Goal: Transaction & Acquisition: Purchase product/service

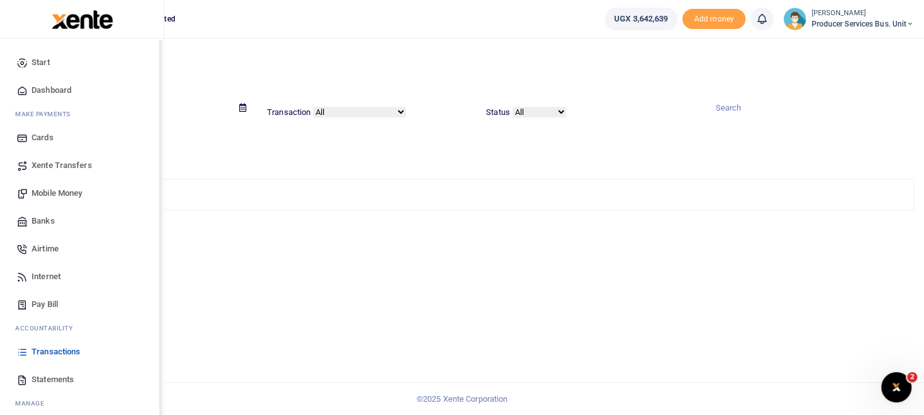
click at [53, 354] on span "Transactions" at bounding box center [56, 351] width 49 height 13
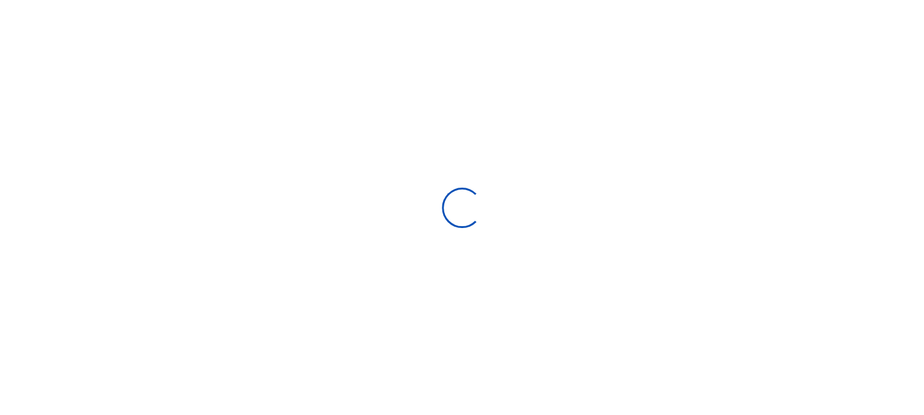
select select
type input "[DATE] - [DATE]"
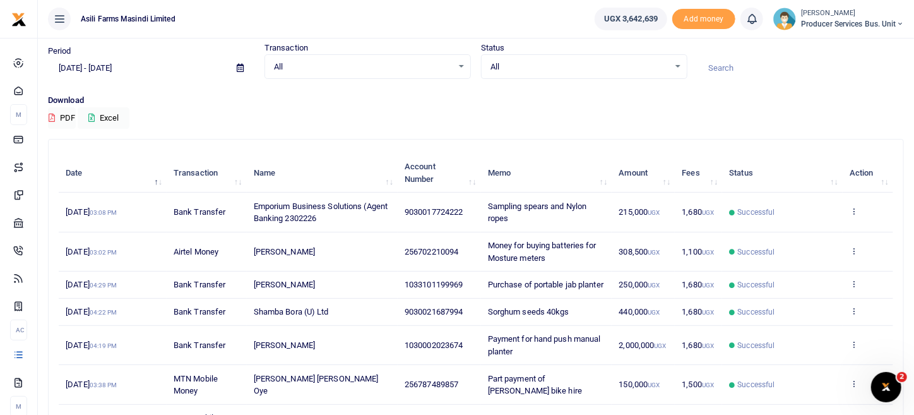
scroll to position [62, 0]
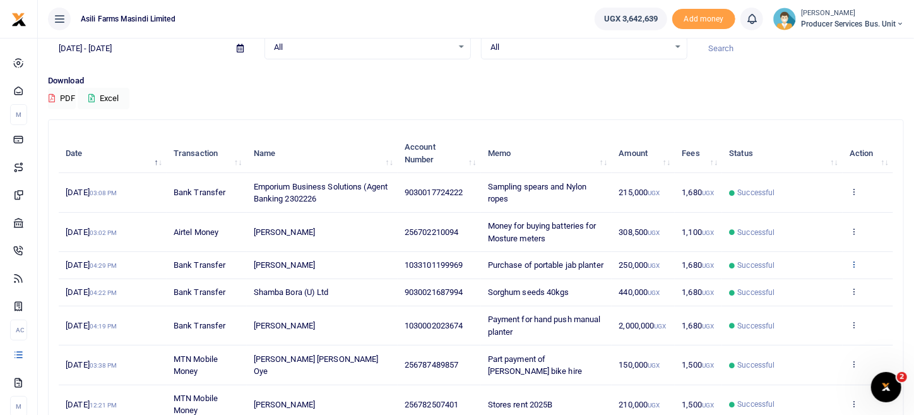
click at [851, 266] on icon at bounding box center [854, 263] width 8 height 9
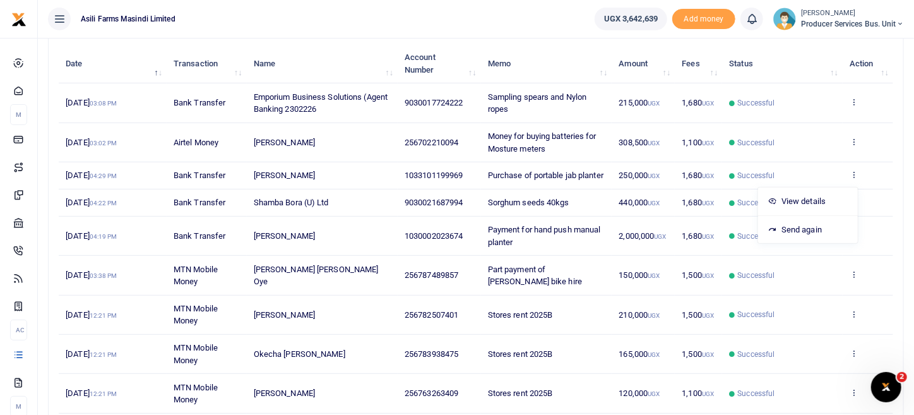
scroll to position [189, 0]
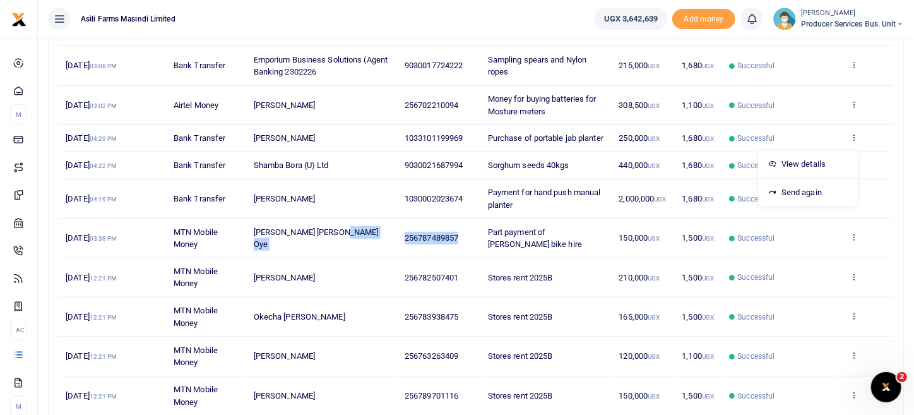
drag, startPoint x: 469, startPoint y: 247, endPoint x: 396, endPoint y: 254, distance: 73.6
click at [396, 254] on tr "4th Aug 2025 03:38 PM MTN Mobile Money Jimmy Mark Thomas Oye 256787489857 Part …" at bounding box center [476, 237] width 835 height 39
copy tr "256787489857"
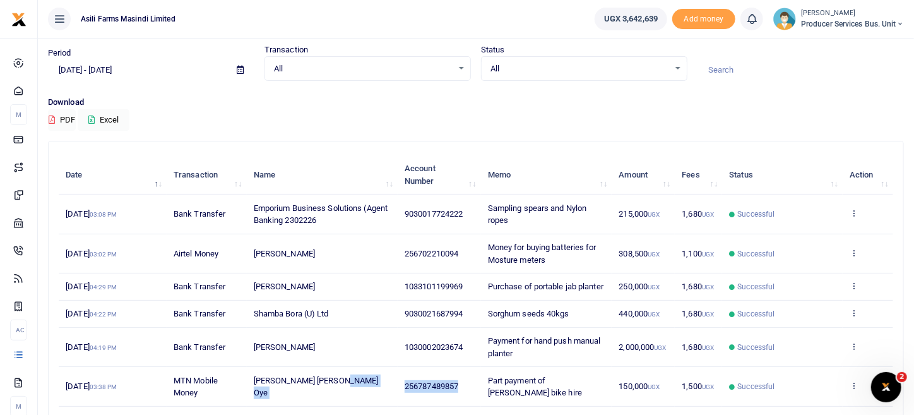
scroll to position [62, 0]
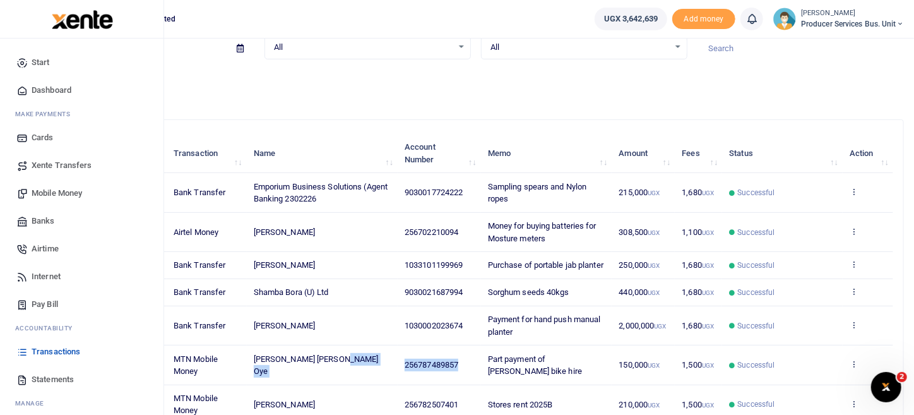
click at [42, 382] on span "Statements" at bounding box center [53, 379] width 42 height 13
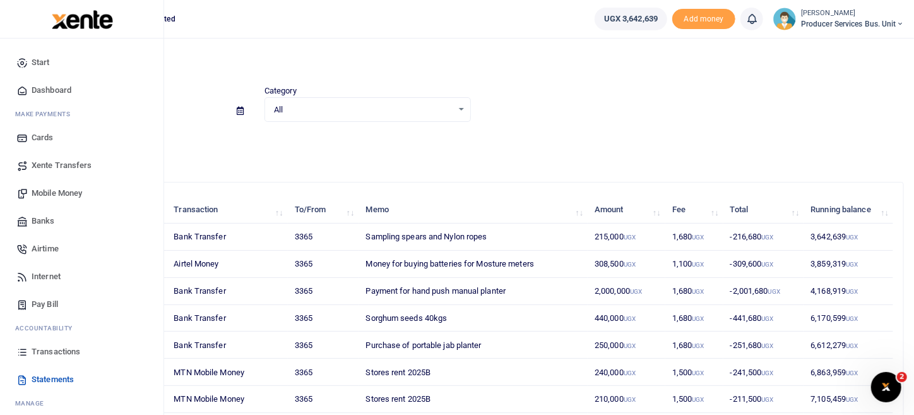
click at [78, 193] on span "Mobile Money" at bounding box center [57, 193] width 51 height 13
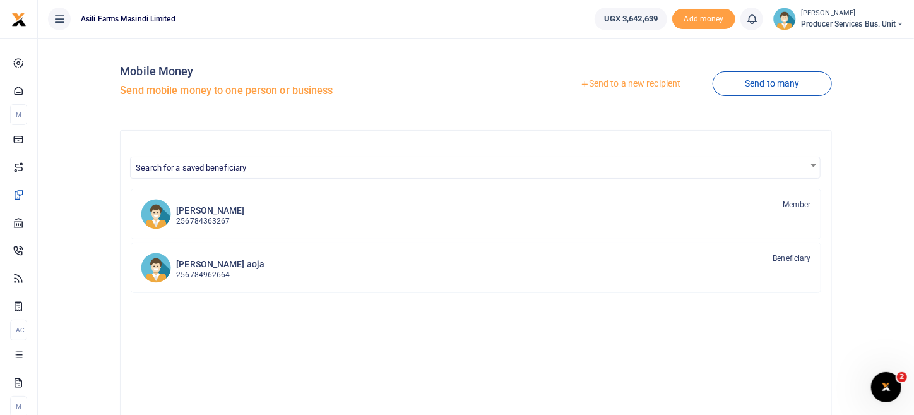
click at [646, 89] on link "Send to a new recipient" at bounding box center [630, 84] width 165 height 23
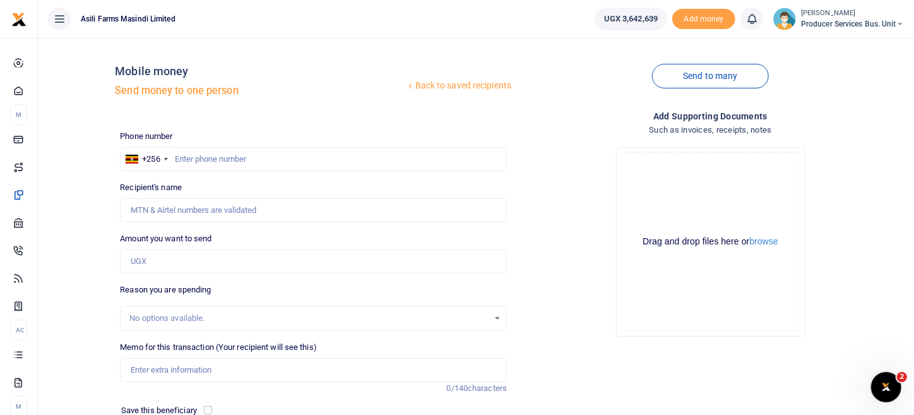
click at [248, 160] on div at bounding box center [457, 207] width 914 height 415
click at [208, 162] on input "text" at bounding box center [313, 159] width 387 height 24
paste input "256787489857"
type input "256787489857"
type input "[PERSON_NAME] [PERSON_NAME] Oye"
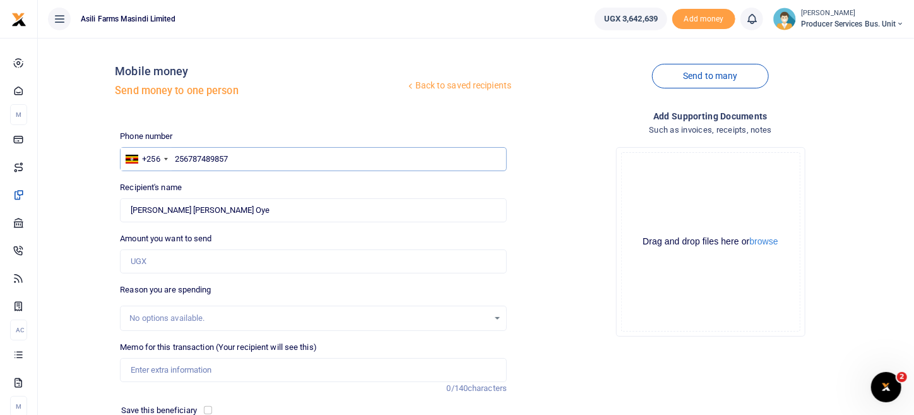
type input "256787489857"
click at [200, 269] on input "Amount you want to send" at bounding box center [313, 261] width 387 height 24
type input "150,000"
click at [112, 276] on div "Back to saved recipients Mobile money Send money to one person Send to many Pho…" at bounding box center [476, 276] width 866 height 456
click at [149, 306] on div "No options available." at bounding box center [313, 318] width 387 height 25
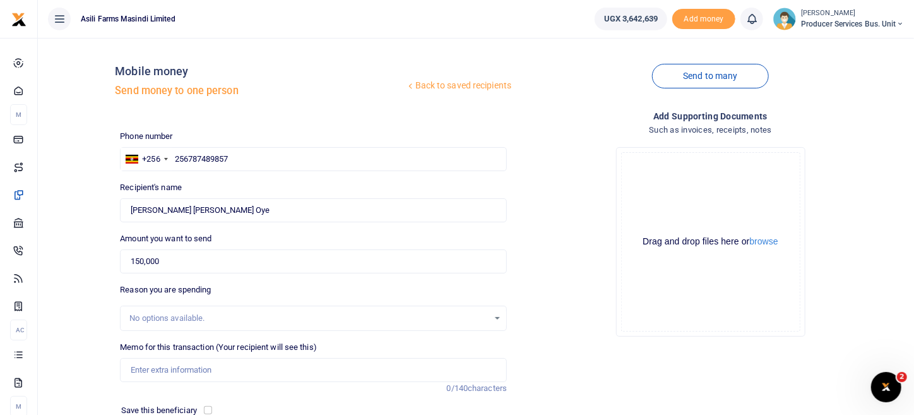
click at [141, 313] on div "No options available." at bounding box center [308, 318] width 359 height 13
click at [149, 312] on div "No options available." at bounding box center [308, 318] width 359 height 13
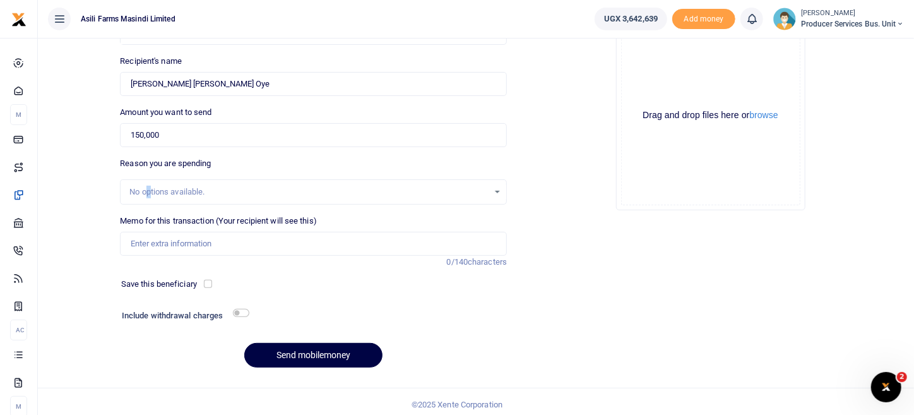
scroll to position [131, 0]
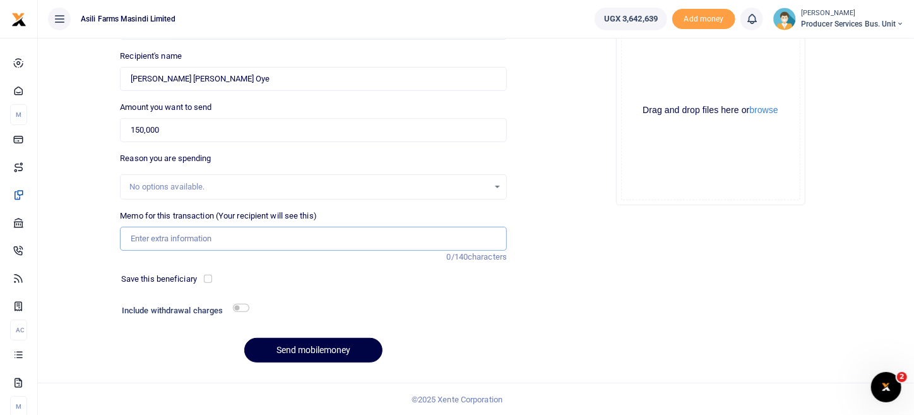
click at [222, 239] on input "Memo for this transaction (Your recipient will see this)" at bounding box center [313, 239] width 387 height 24
type input "balance payment for [PERSON_NAME] Bike hire"
click at [244, 307] on input "checkbox" at bounding box center [241, 308] width 16 height 8
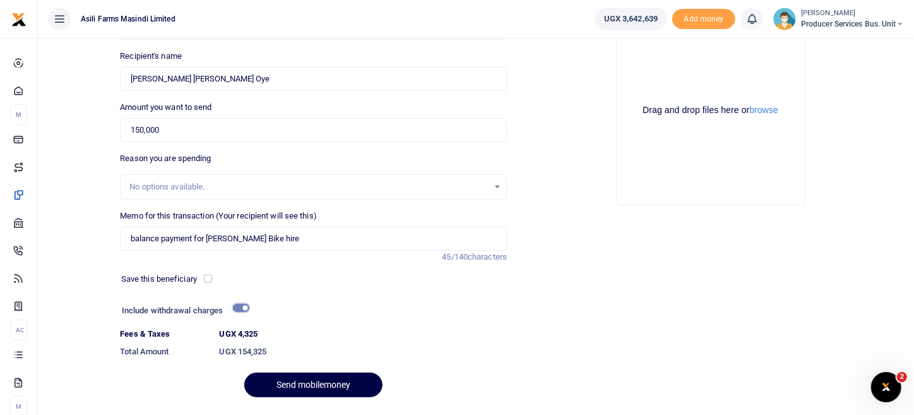
click at [242, 310] on input "checkbox" at bounding box center [241, 308] width 16 height 8
checkbox input "false"
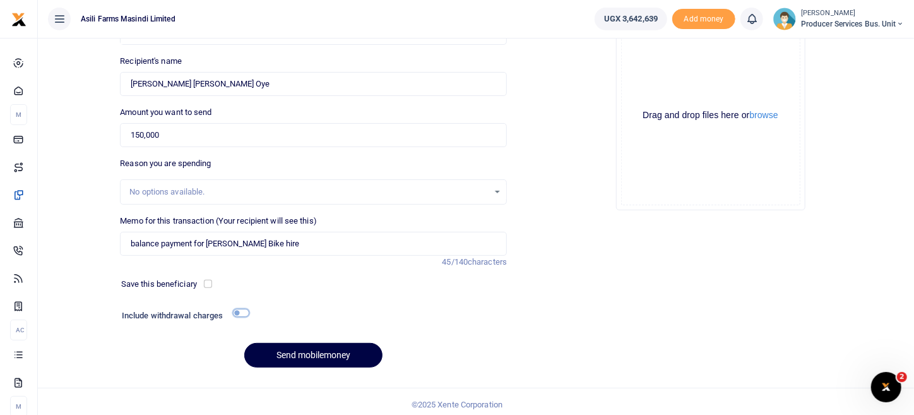
scroll to position [0, 0]
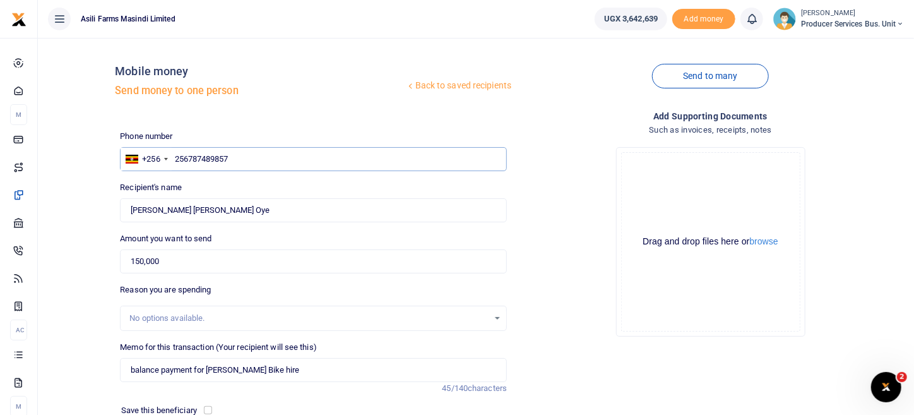
click at [191, 162] on input "256787489857" at bounding box center [313, 159] width 387 height 24
type input "256787489857"
click at [598, 213] on div "Drop your files here Drag and drop files here or browse Powered by Uppy" at bounding box center [710, 242] width 387 height 210
click at [776, 239] on button "browse" at bounding box center [764, 241] width 28 height 9
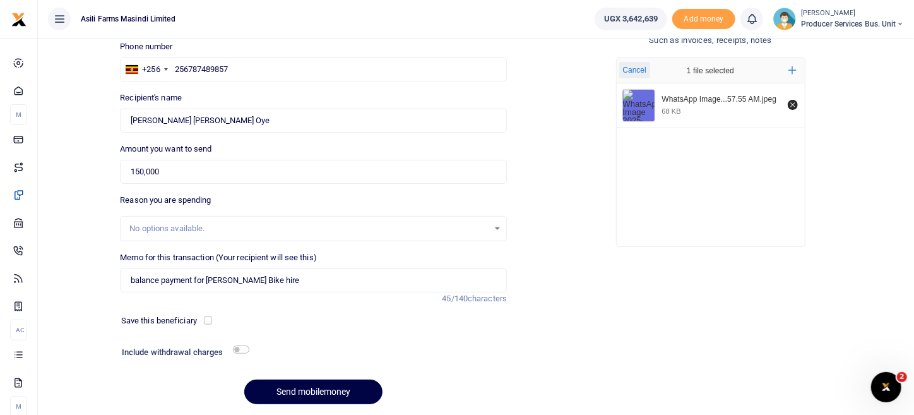
scroll to position [68, 0]
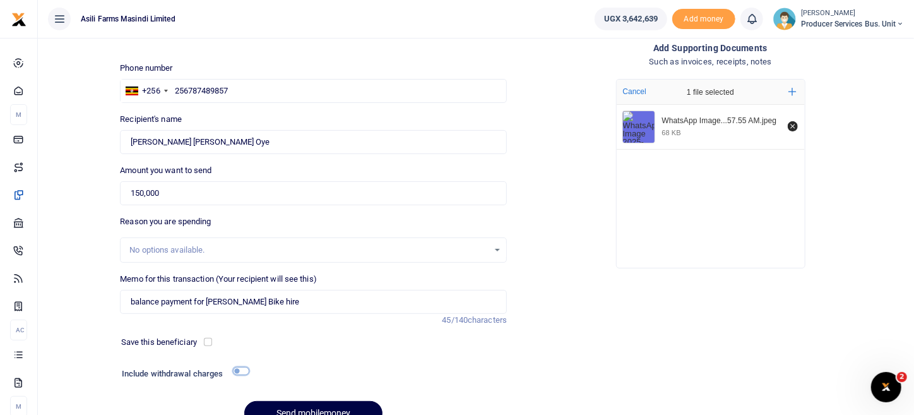
click at [238, 367] on input "checkbox" at bounding box center [241, 371] width 16 height 8
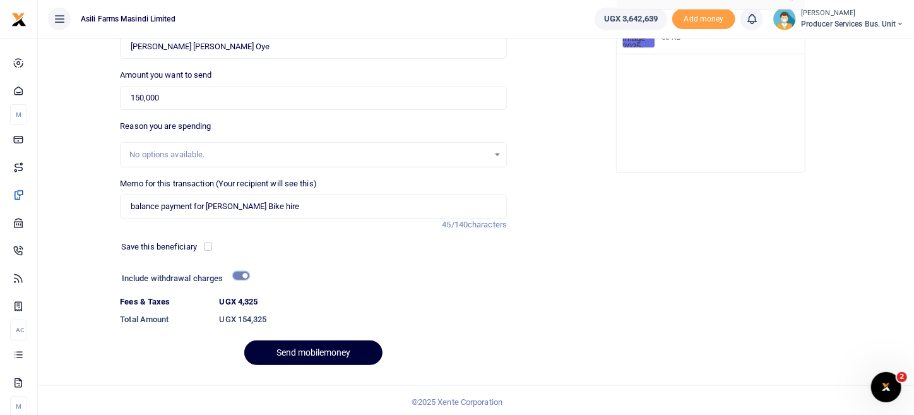
scroll to position [165, 0]
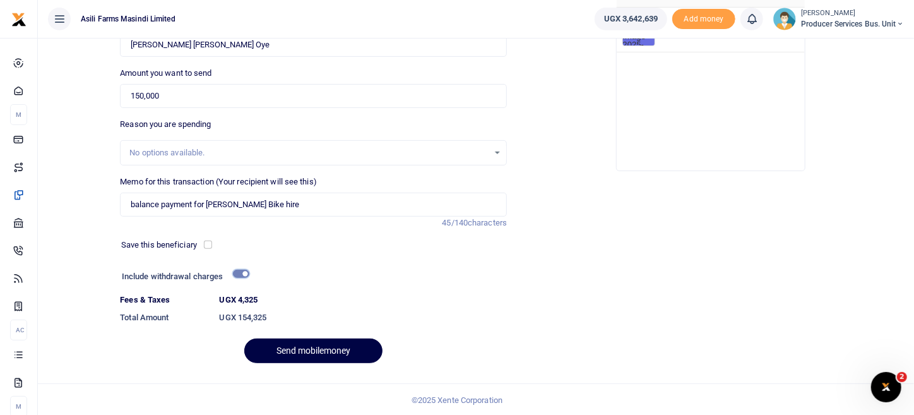
click at [242, 275] on input "checkbox" at bounding box center [241, 274] width 16 height 8
checkbox input "false"
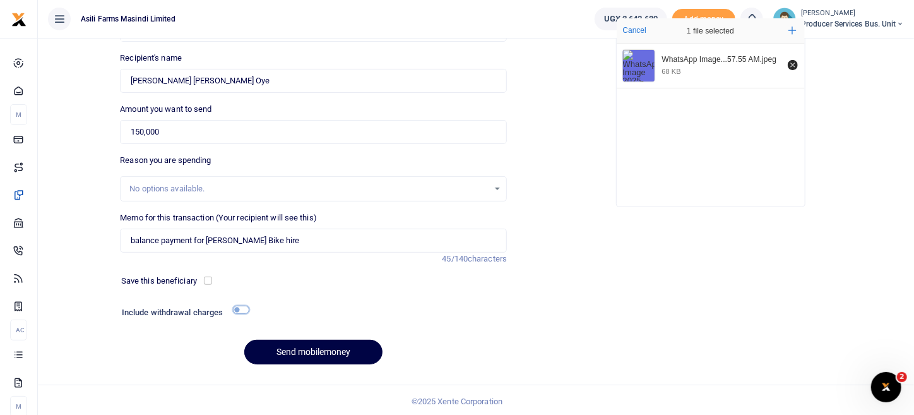
scroll to position [131, 0]
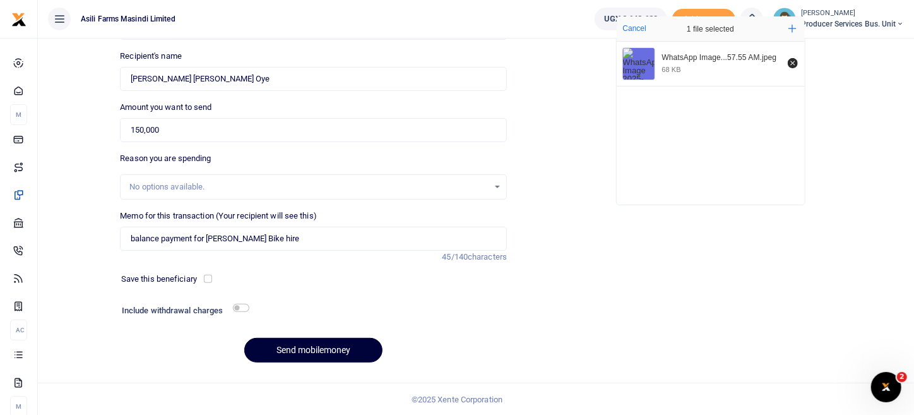
click at [342, 347] on button "Send mobilemoney" at bounding box center [313, 350] width 138 height 25
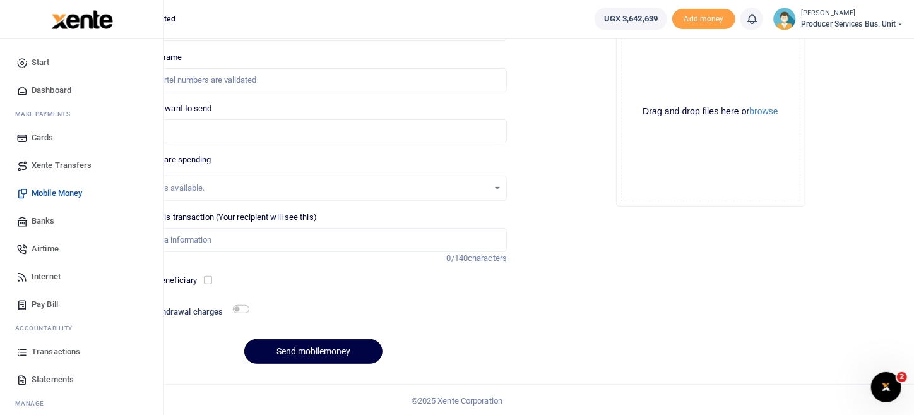
click at [56, 355] on span "Transactions" at bounding box center [56, 351] width 49 height 13
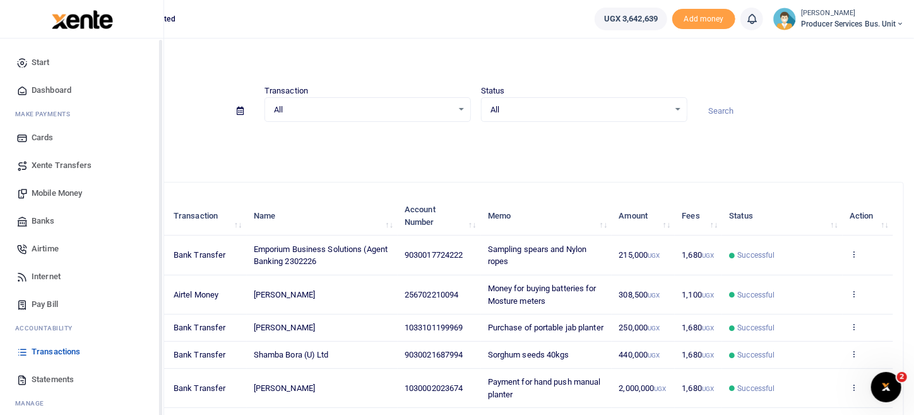
click at [52, 355] on span "Transactions" at bounding box center [56, 351] width 49 height 13
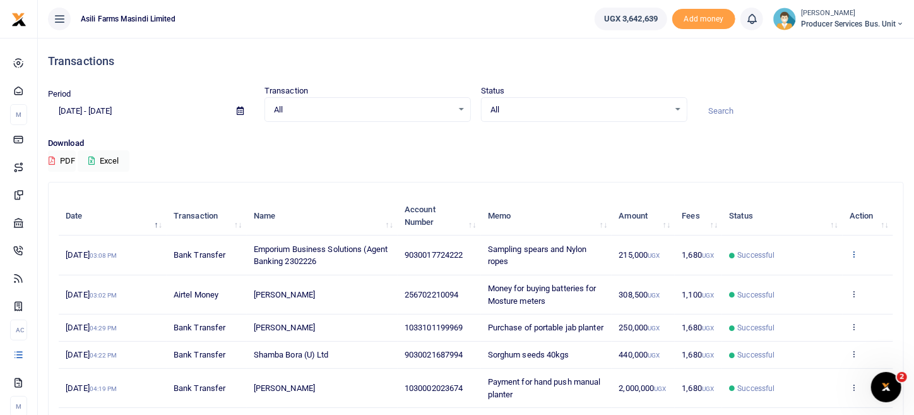
click at [857, 255] on icon at bounding box center [854, 253] width 8 height 9
click at [813, 281] on link "View details" at bounding box center [808, 275] width 100 height 18
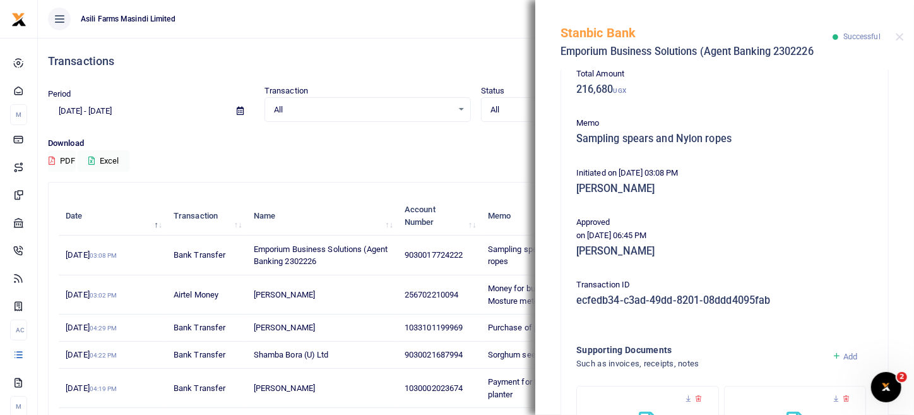
scroll to position [309, 0]
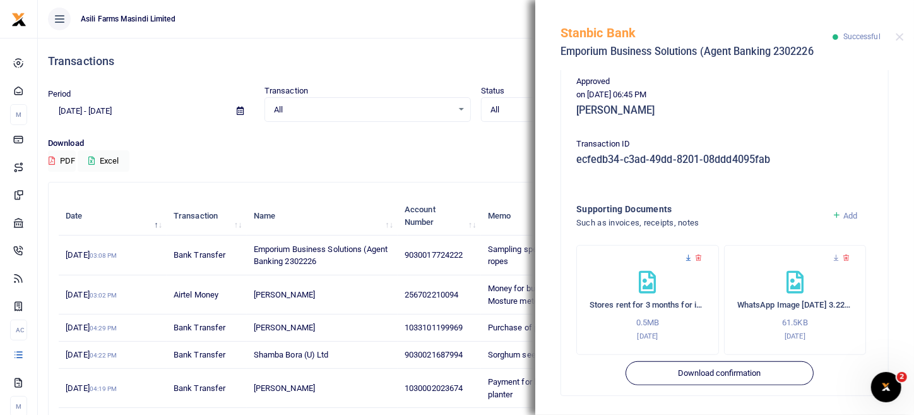
click at [684, 257] on icon at bounding box center [688, 258] width 8 height 8
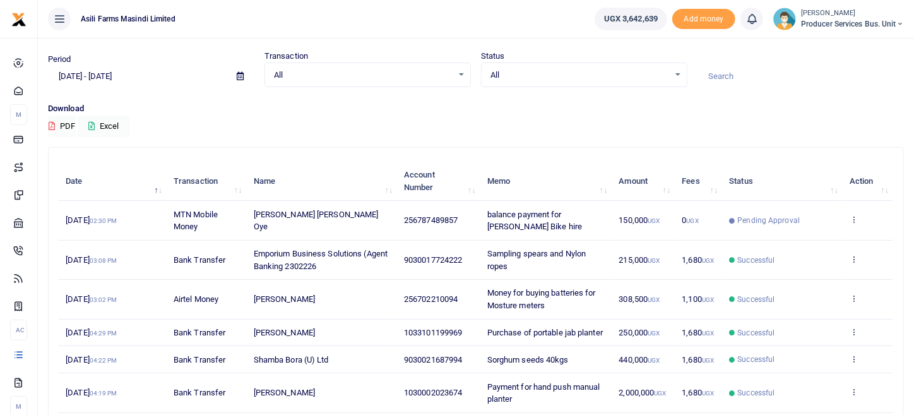
scroll to position [62, 0]
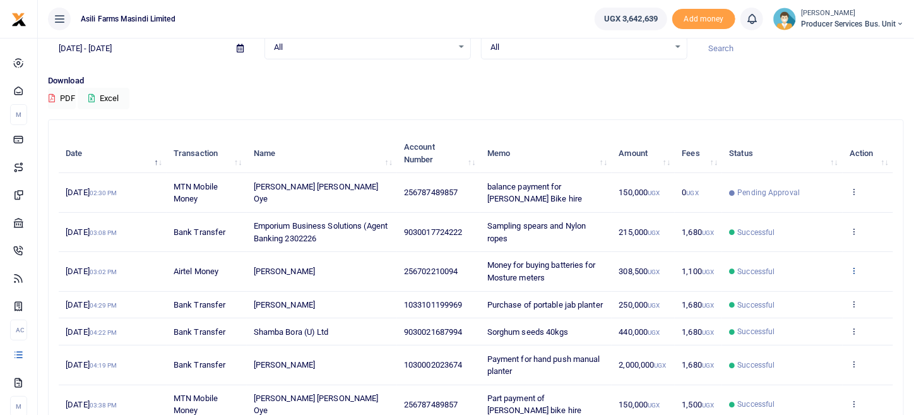
click at [855, 271] on icon at bounding box center [854, 270] width 8 height 9
click at [814, 292] on link "View details" at bounding box center [808, 291] width 100 height 18
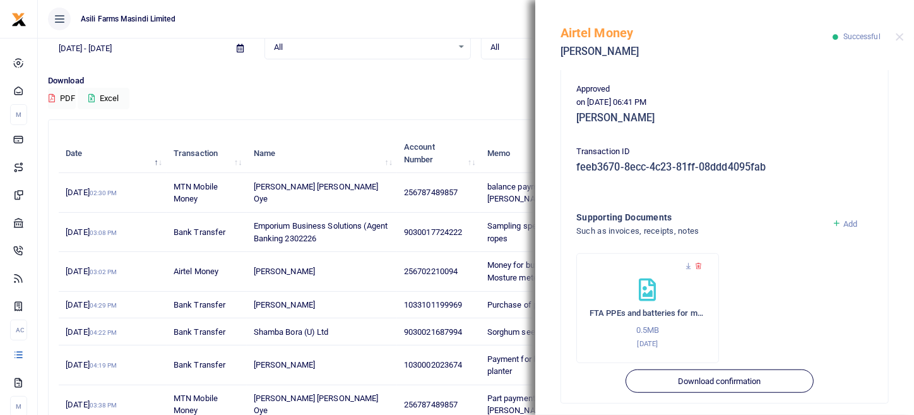
scroll to position [359, 0]
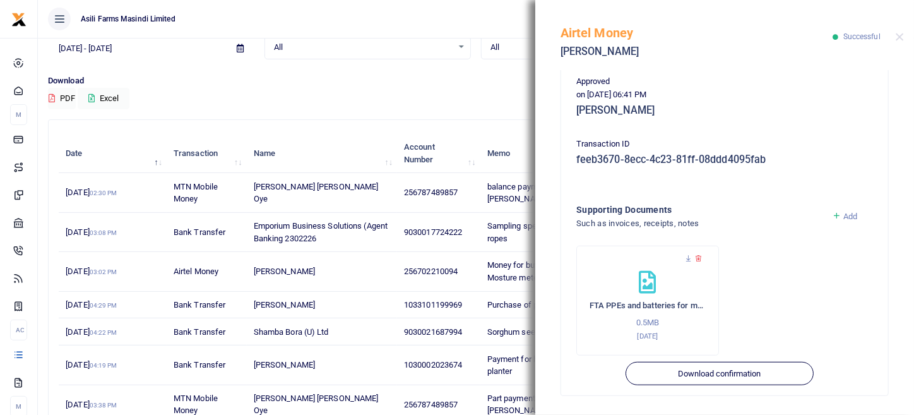
click at [832, 220] on icon at bounding box center [836, 215] width 9 height 11
click at [834, 214] on link "Add" at bounding box center [845, 215] width 26 height 9
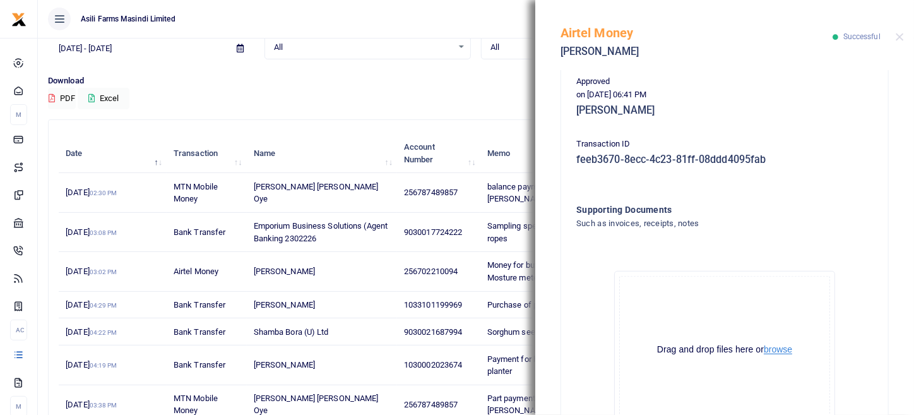
click at [779, 352] on button "browse" at bounding box center [778, 349] width 28 height 9
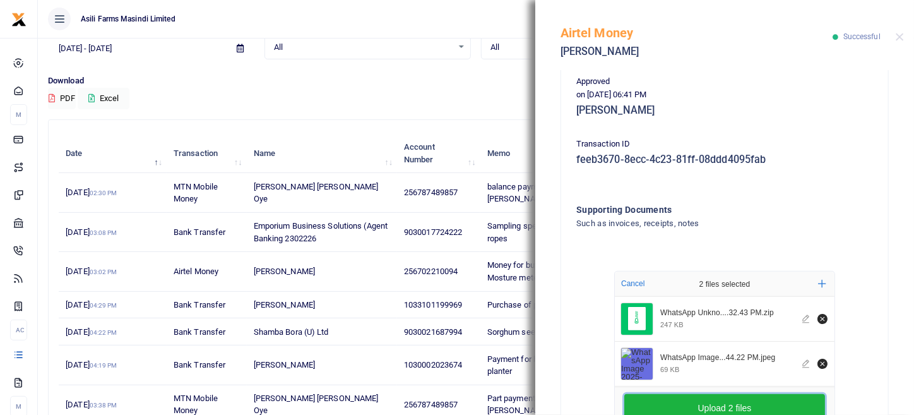
scroll to position [5, 0]
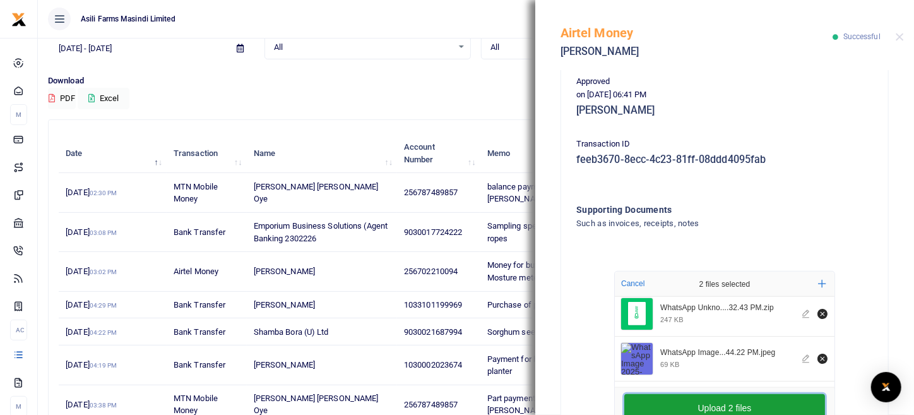
click at [732, 405] on button "Upload 2 files" at bounding box center [724, 408] width 201 height 28
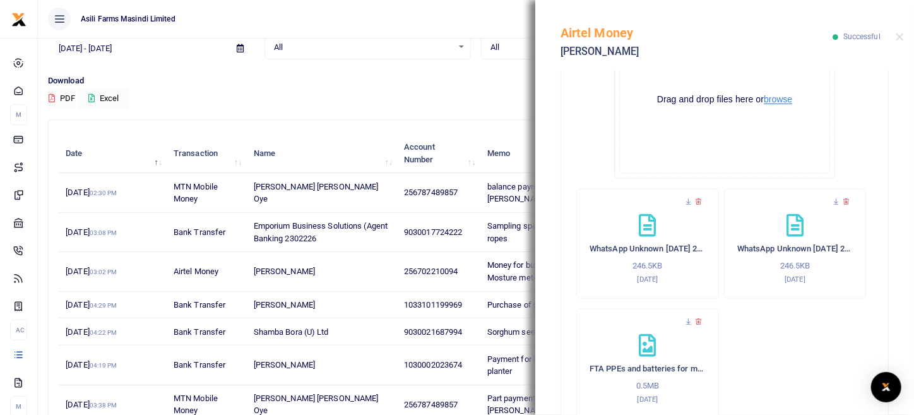
scroll to position [672, 0]
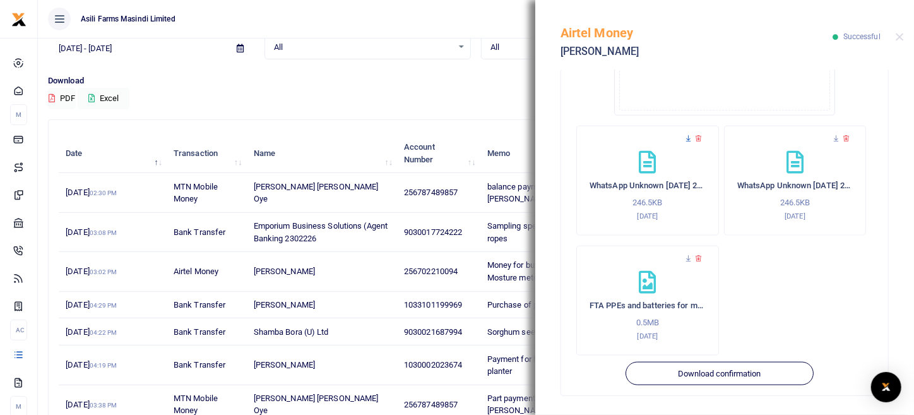
click at [687, 138] on icon at bounding box center [688, 138] width 8 height 8
click at [832, 135] on icon at bounding box center [836, 138] width 8 height 8
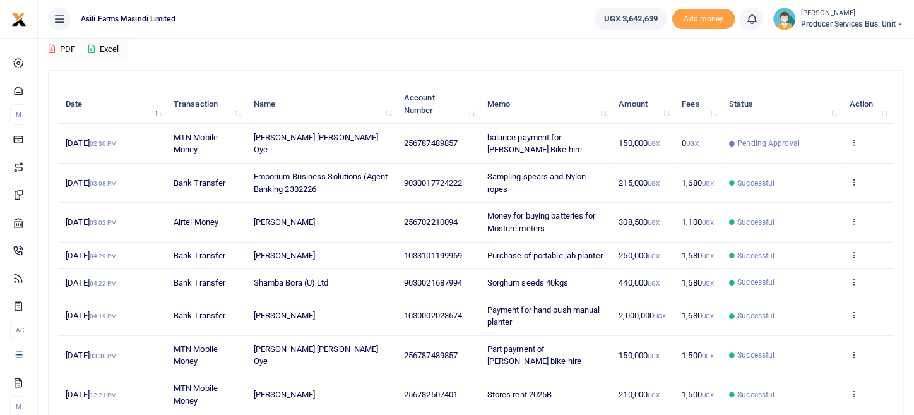
scroll to position [126, 0]
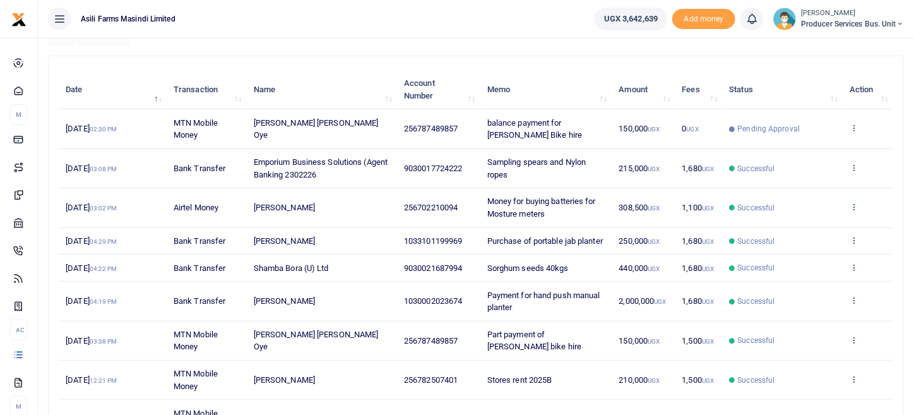
click at [852, 210] on link at bounding box center [854, 207] width 8 height 9
click at [820, 224] on link "View details" at bounding box center [808, 227] width 100 height 18
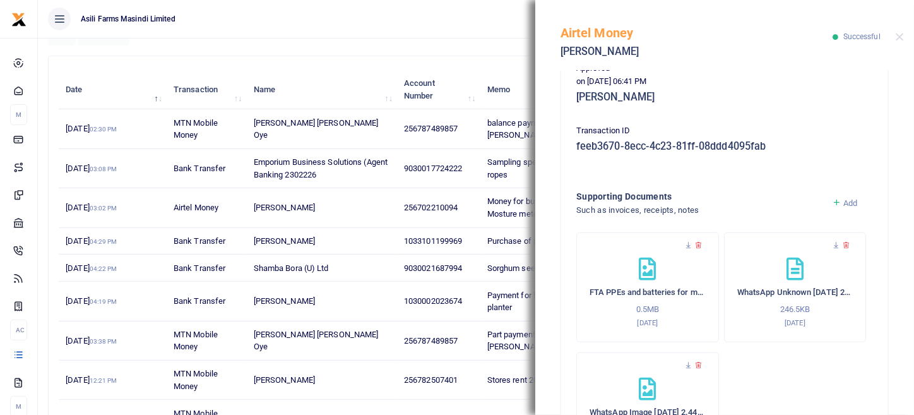
scroll to position [379, 0]
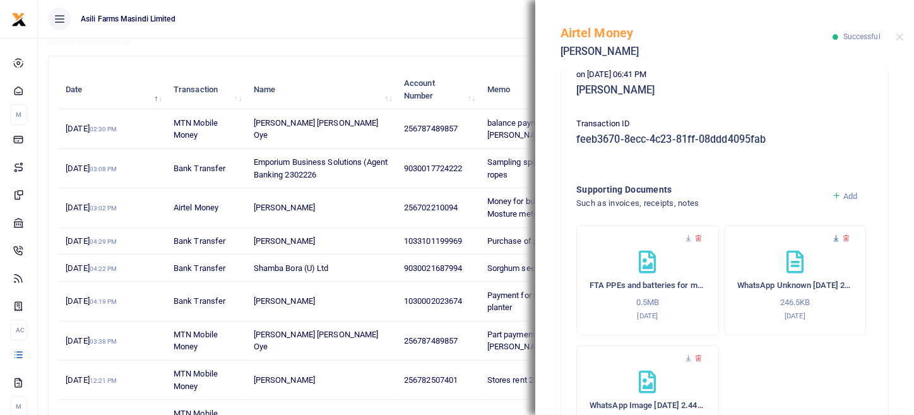
click at [832, 237] on icon at bounding box center [836, 238] width 8 height 8
drag, startPoint x: 861, startPoint y: 152, endPoint x: 846, endPoint y: 146, distance: 16.2
click at [861, 152] on div "Phone number 256702210094 Amount 308,500 UGX MM withdrawal included 8,500 UGX F…" at bounding box center [724, 97] width 307 height 776
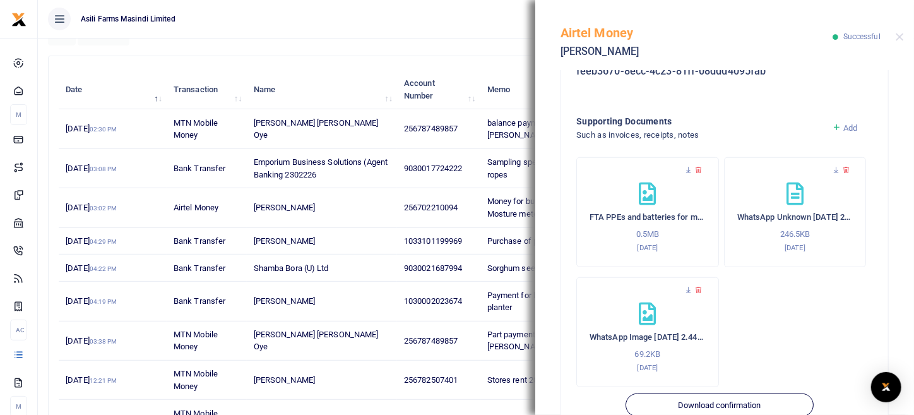
scroll to position [479, 0]
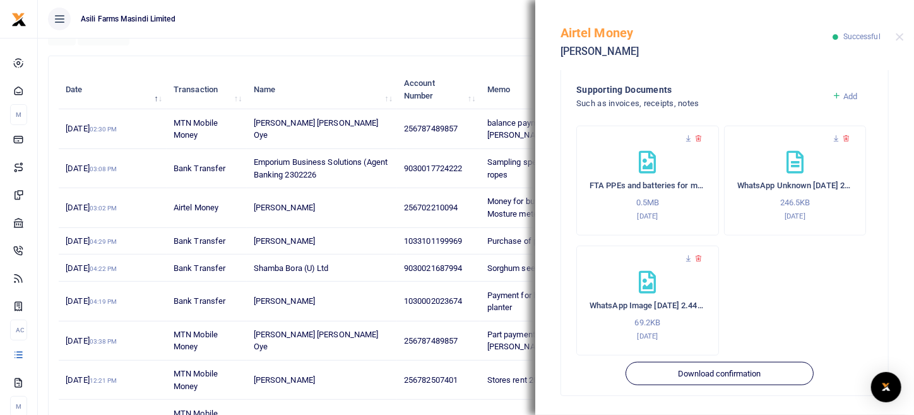
click at [845, 281] on div "FTA PPEs and batteries for moisture meters and weighing sc (1)_page-0001 0.5MB …" at bounding box center [724, 246] width 297 height 240
click at [896, 39] on button "Close" at bounding box center [900, 37] width 8 height 8
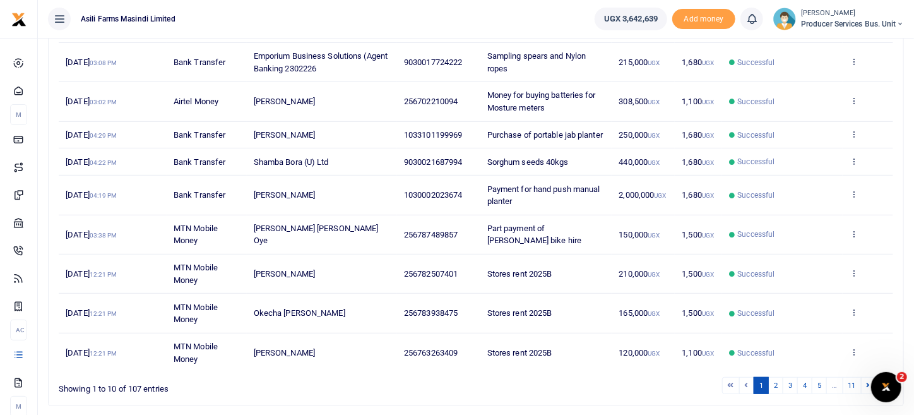
scroll to position [253, 0]
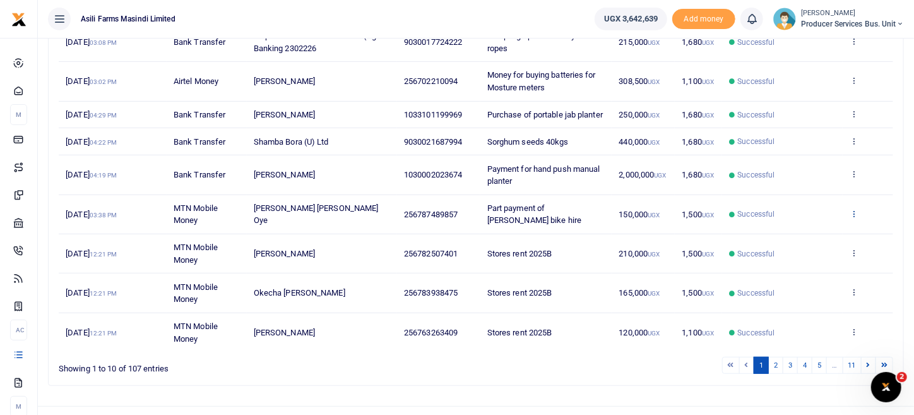
click at [854, 218] on icon at bounding box center [854, 213] width 8 height 9
click at [811, 238] on link "View details" at bounding box center [808, 246] width 100 height 18
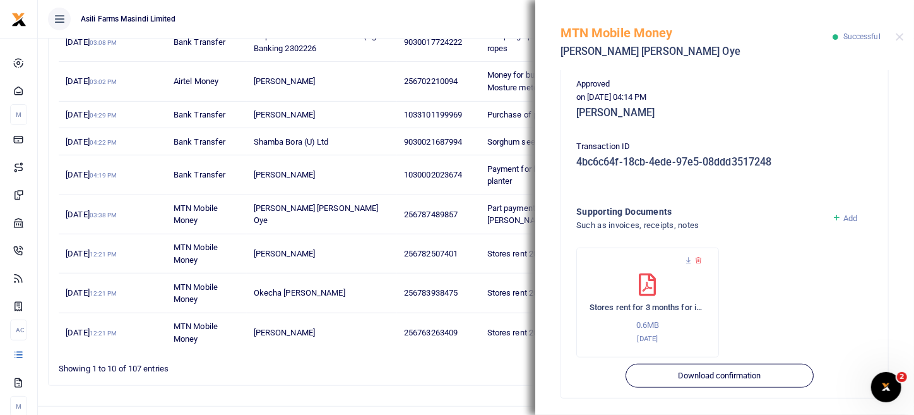
scroll to position [309, 0]
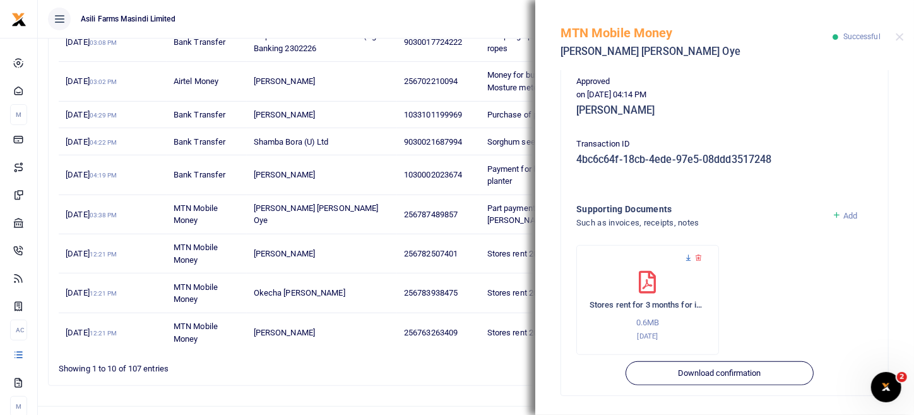
click at [689, 254] on icon at bounding box center [688, 258] width 8 height 8
